Goal: Information Seeking & Learning: Learn about a topic

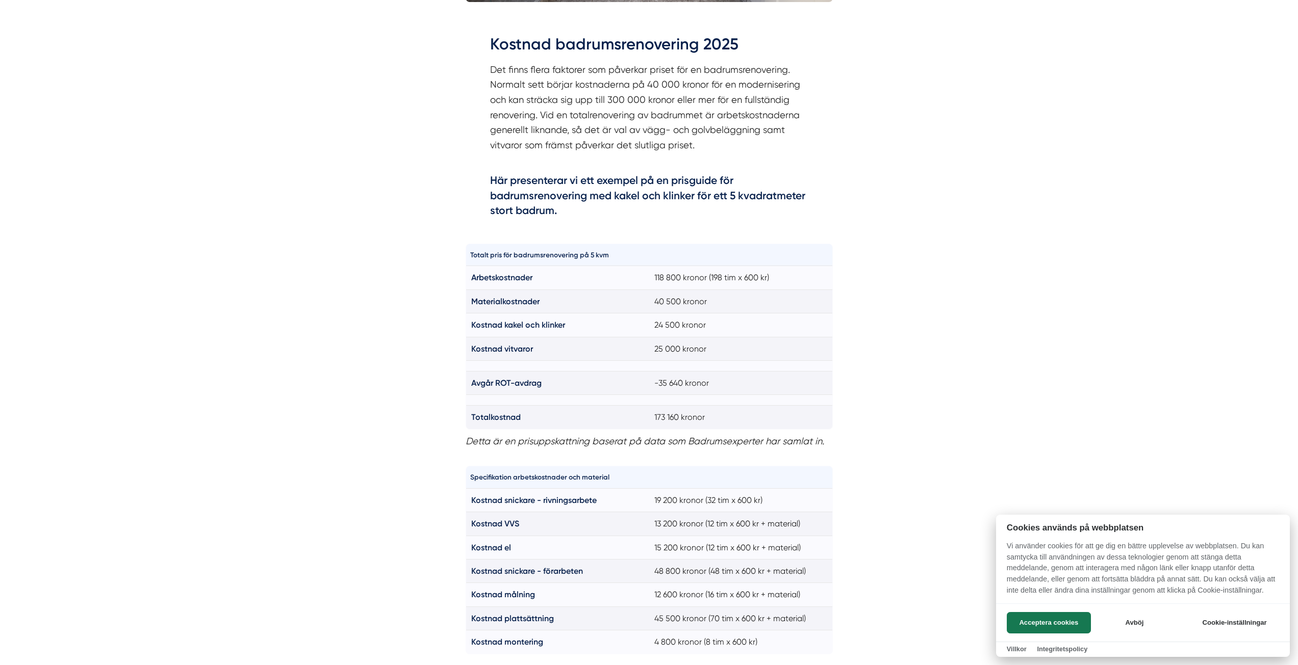
scroll to position [612, 0]
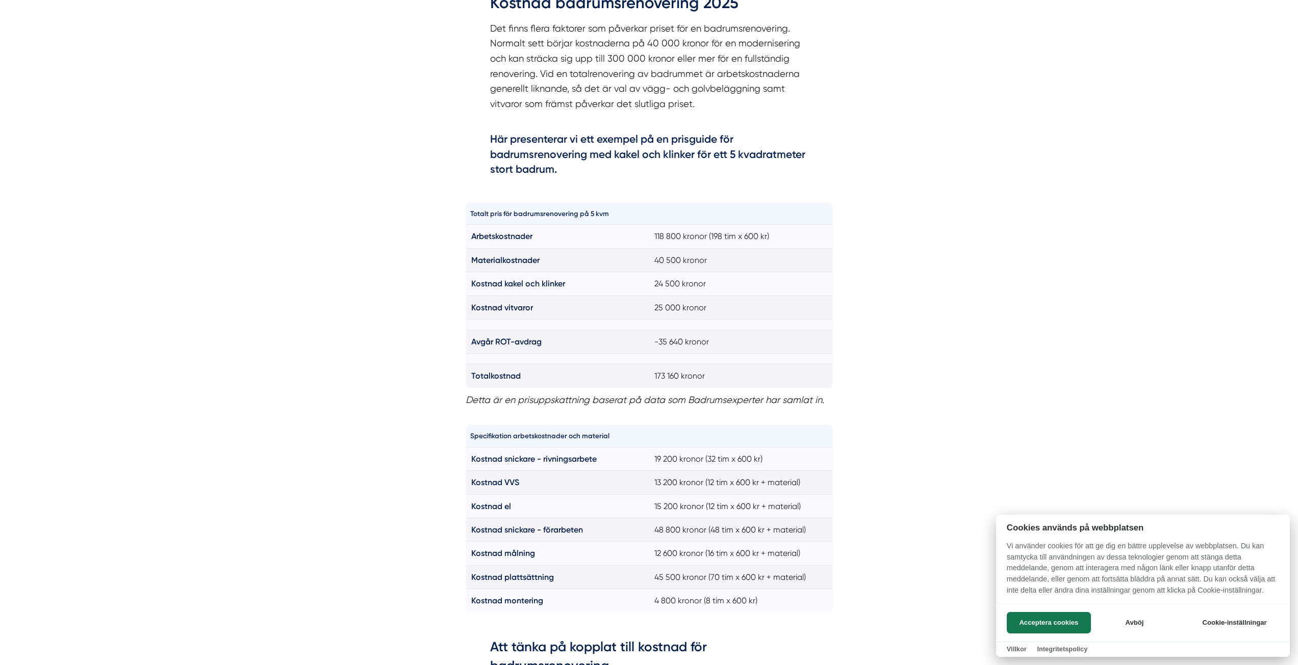
drag, startPoint x: 655, startPoint y: 239, endPoint x: 708, endPoint y: 228, distance: 53.6
click at [708, 228] on div at bounding box center [649, 332] width 1298 height 665
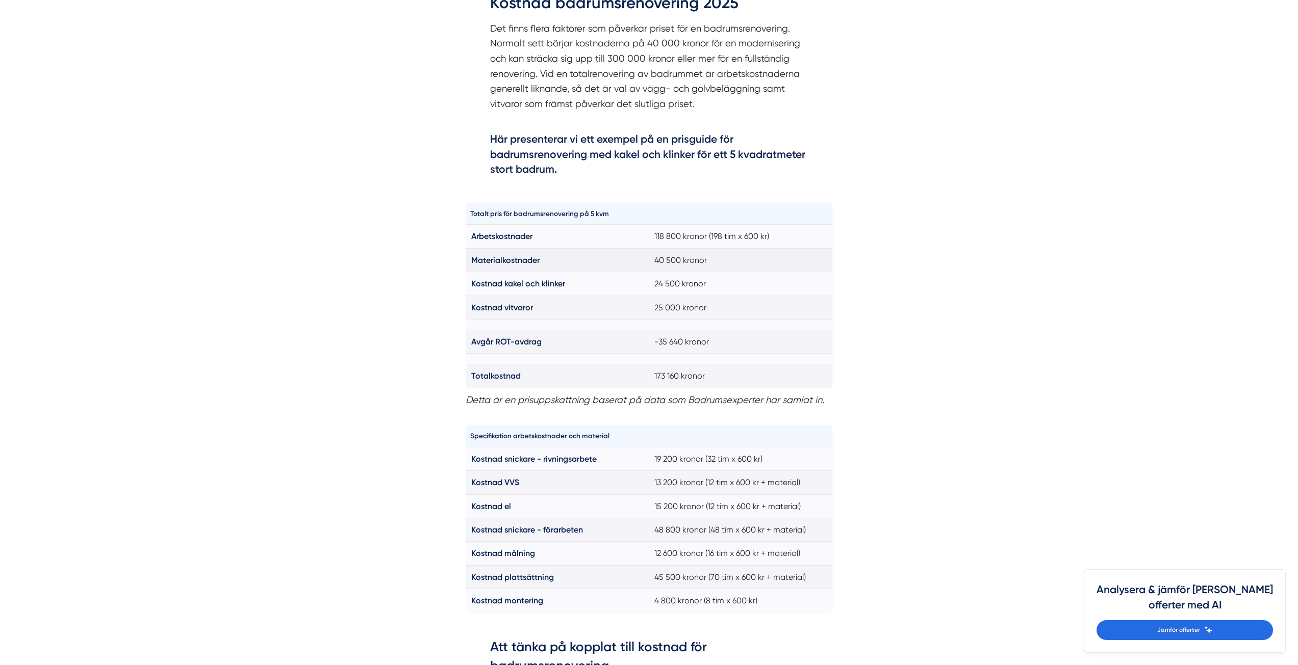
click at [739, 255] on td "40 500 kronor" at bounding box center [741, 259] width 184 height 23
click at [737, 285] on td "24 500 kronor" at bounding box center [741, 283] width 184 height 23
click at [728, 307] on td "25 000 kronor" at bounding box center [741, 307] width 184 height 23
click at [732, 313] on td "25 000 kronor" at bounding box center [741, 307] width 184 height 23
drag, startPoint x: 717, startPoint y: 344, endPoint x: 628, endPoint y: 356, distance: 89.6
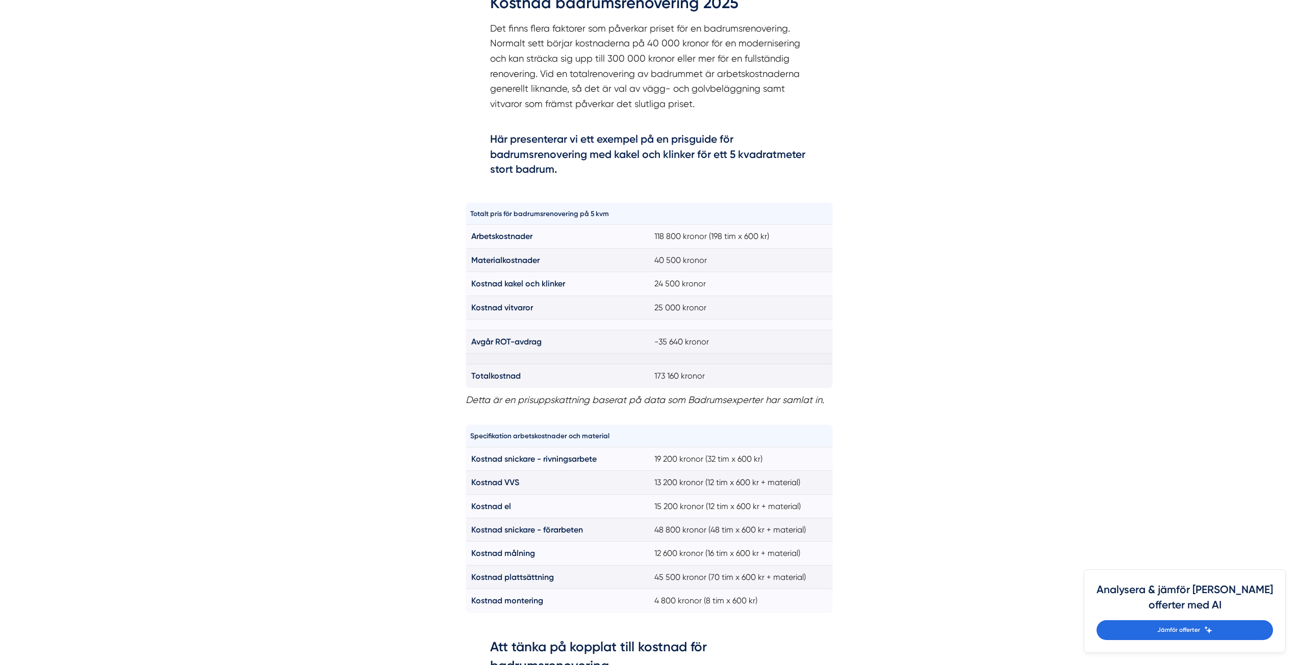
click at [628, 356] on tbody "Arbetskostnader 118 800 kronor (198 tim x 600 kr) Materialkostnader 40 500 kron…" at bounding box center [649, 306] width 367 height 163
click at [621, 381] on td "Totalkostnad" at bounding box center [558, 376] width 184 height 23
drag, startPoint x: 636, startPoint y: 375, endPoint x: 801, endPoint y: 384, distance: 164.9
click at [801, 384] on tr "Totalkostnad 173 160 kronor" at bounding box center [649, 376] width 367 height 23
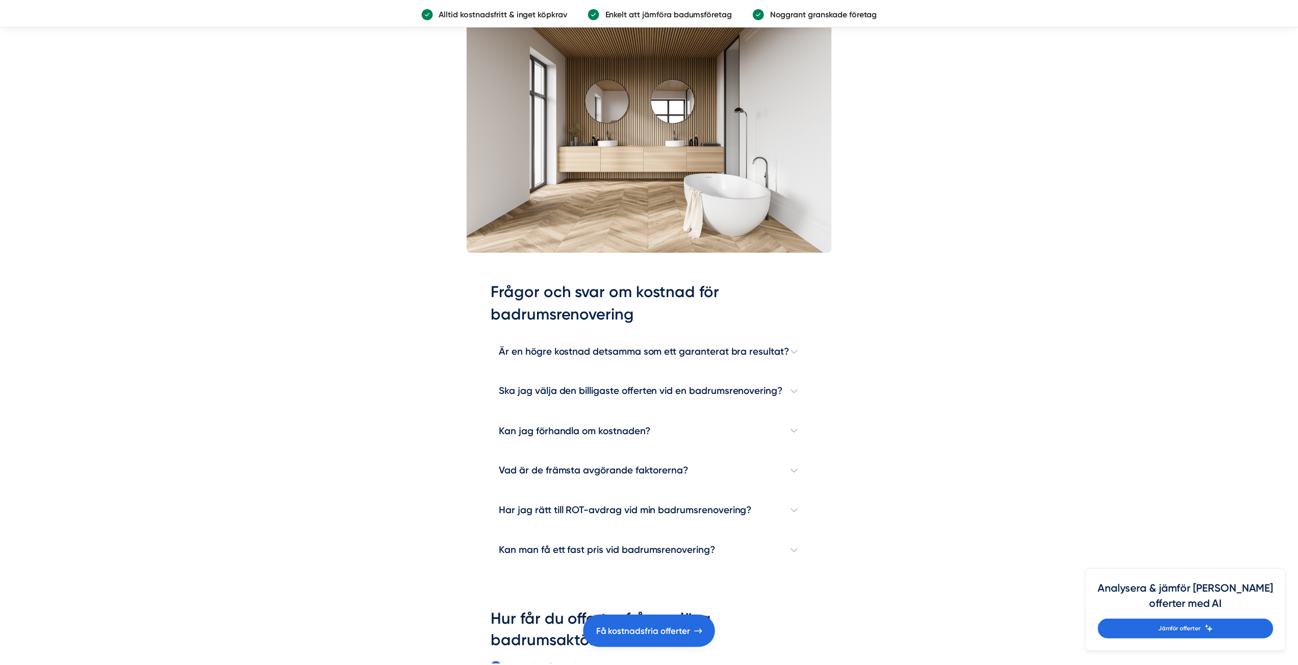
scroll to position [2855, 0]
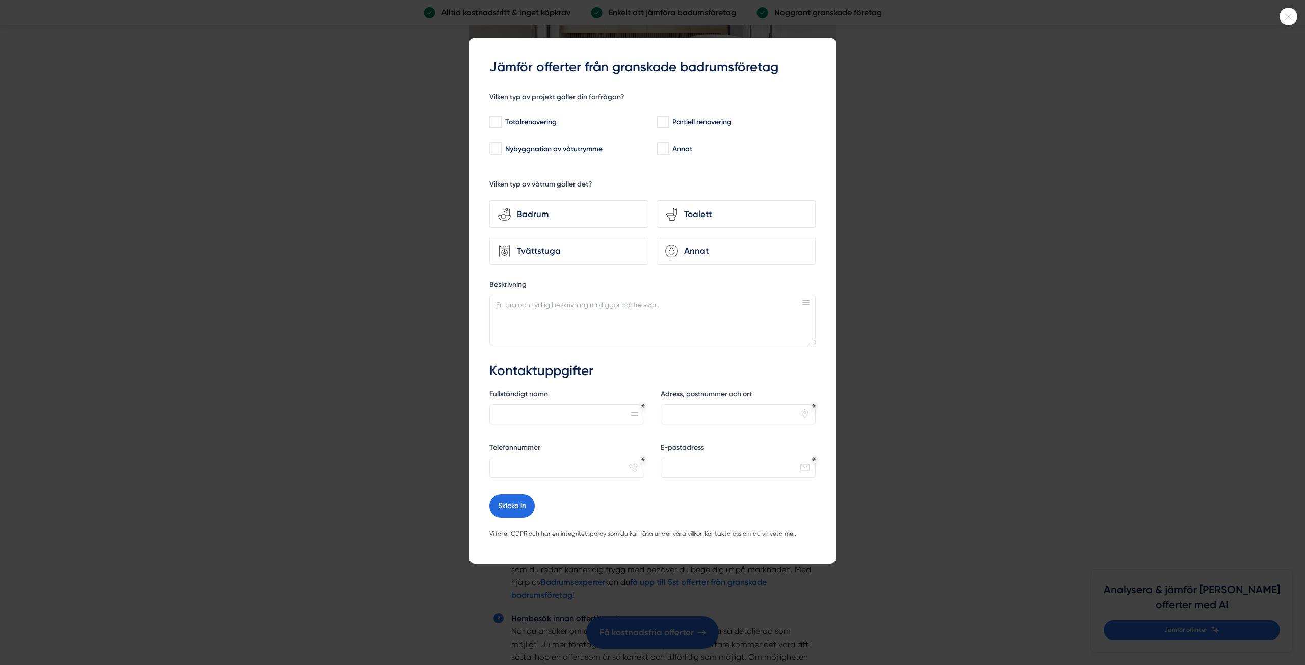
click at [300, 368] on div at bounding box center [652, 332] width 1305 height 665
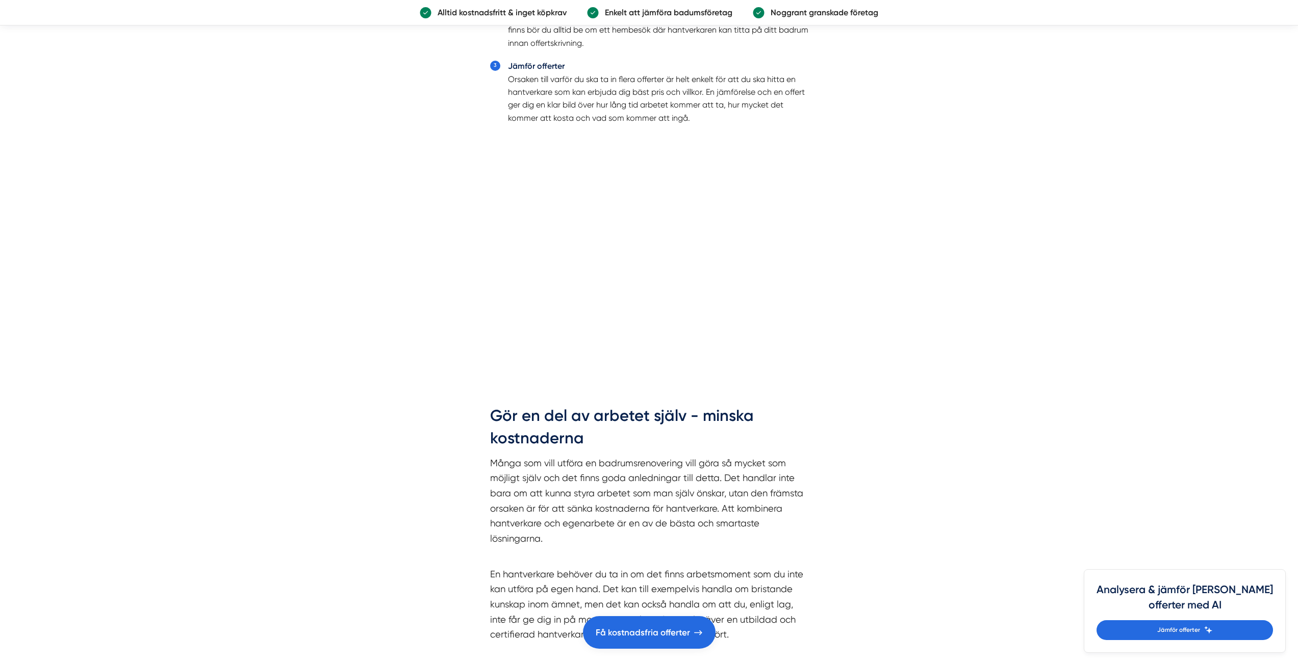
scroll to position [0, 0]
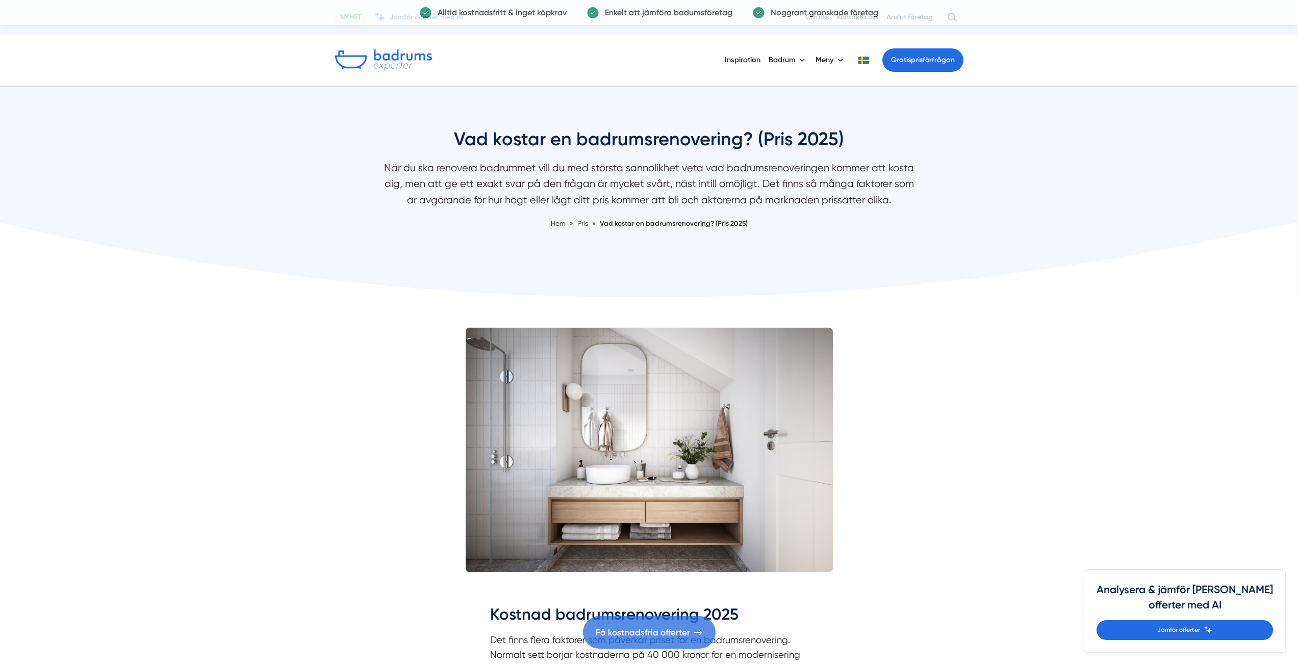
drag, startPoint x: 325, startPoint y: 519, endPoint x: 340, endPoint y: 120, distance: 398.5
